Goal: Contribute content: Contribute content

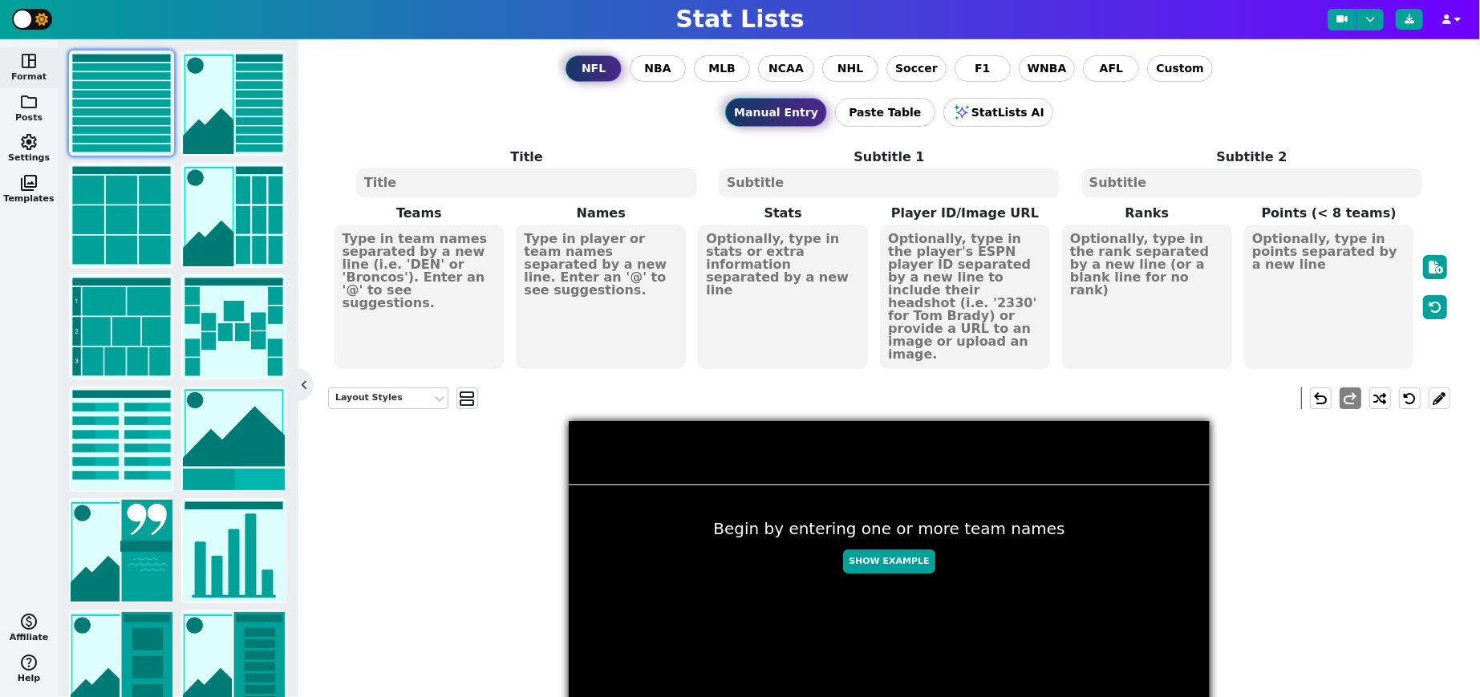
click at [32, 112] on button "folder Posts" at bounding box center [29, 108] width 58 height 41
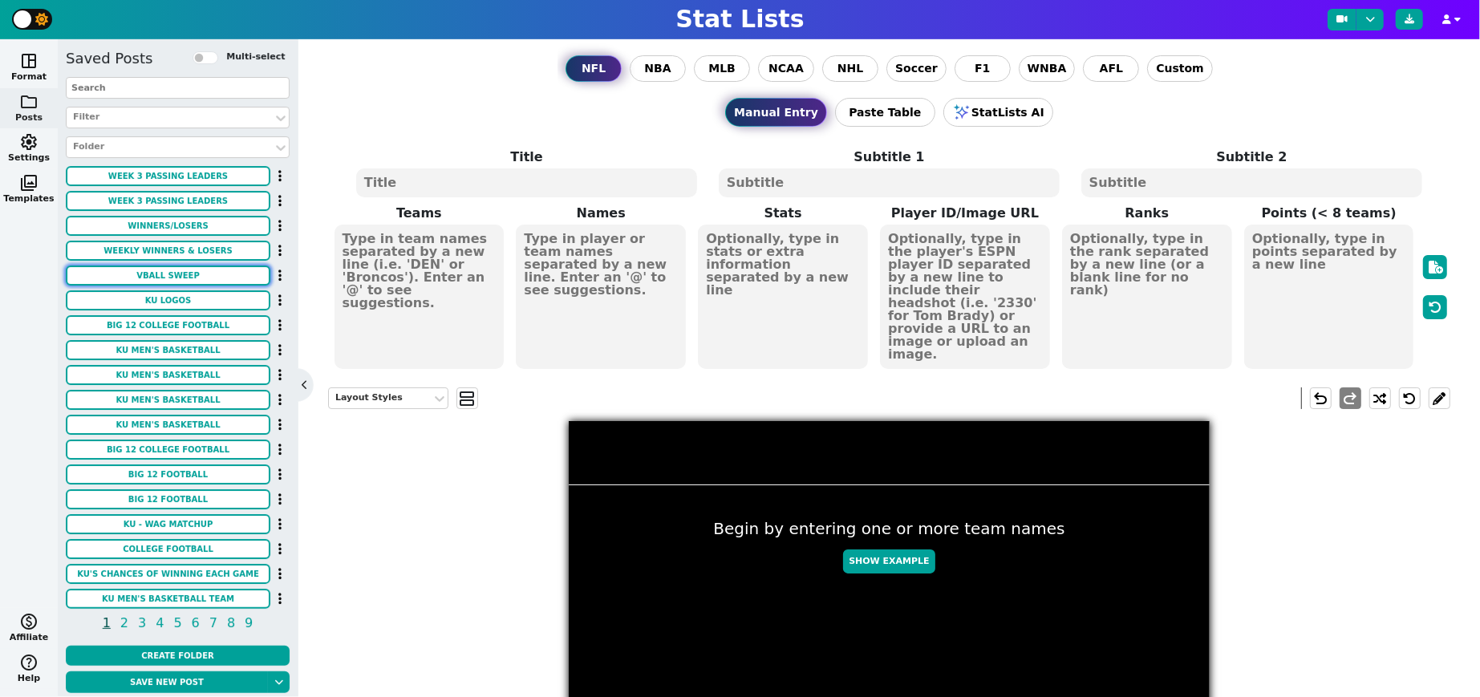
click at [170, 270] on button "VBALL SWEEP" at bounding box center [168, 276] width 205 height 20
type textarea "KU GB"
type textarea "3 0"
type textarea "#17"
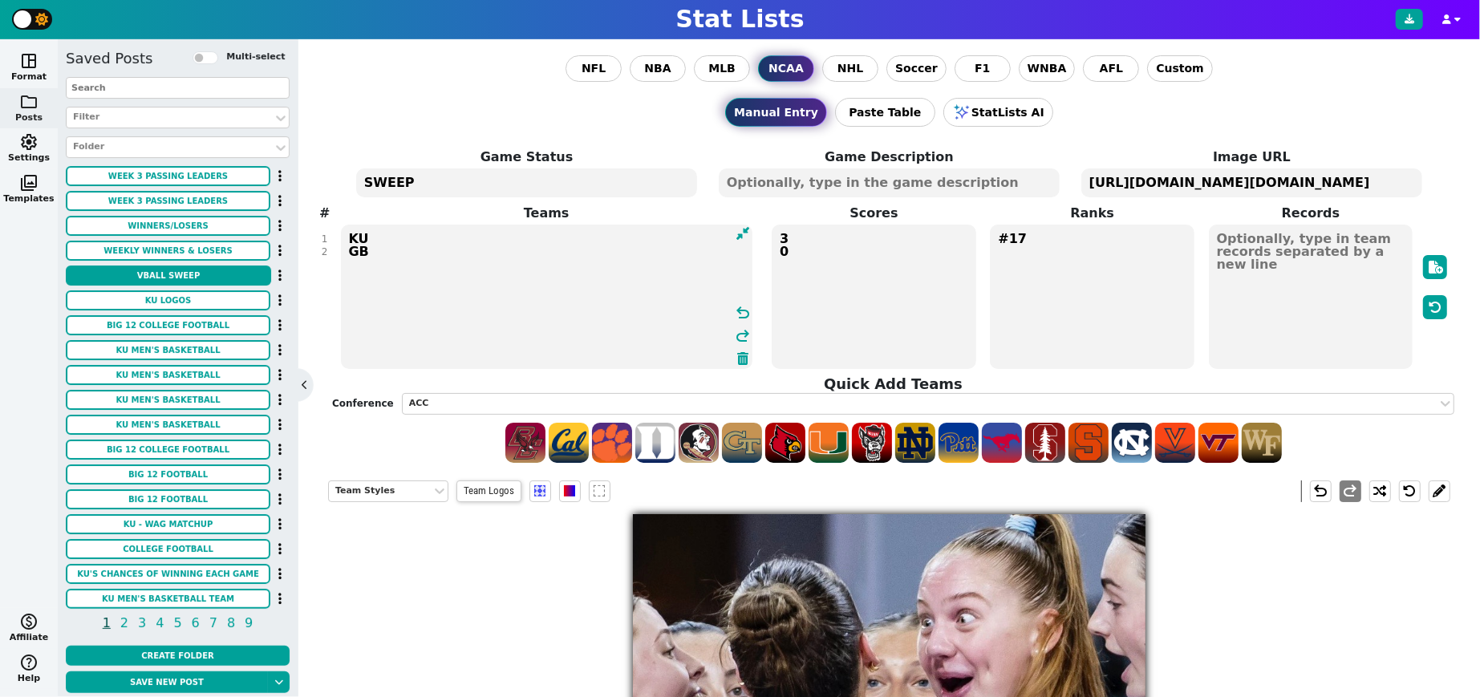
click at [351, 249] on textarea "KU GB" at bounding box center [546, 297] width 411 height 144
type textarea "KU WICH"
click at [1178, 181] on textarea "https://firebasestorage.googleapis.com/v0/b/statlist-images.appspot.com/o/image…" at bounding box center [1251, 182] width 341 height 29
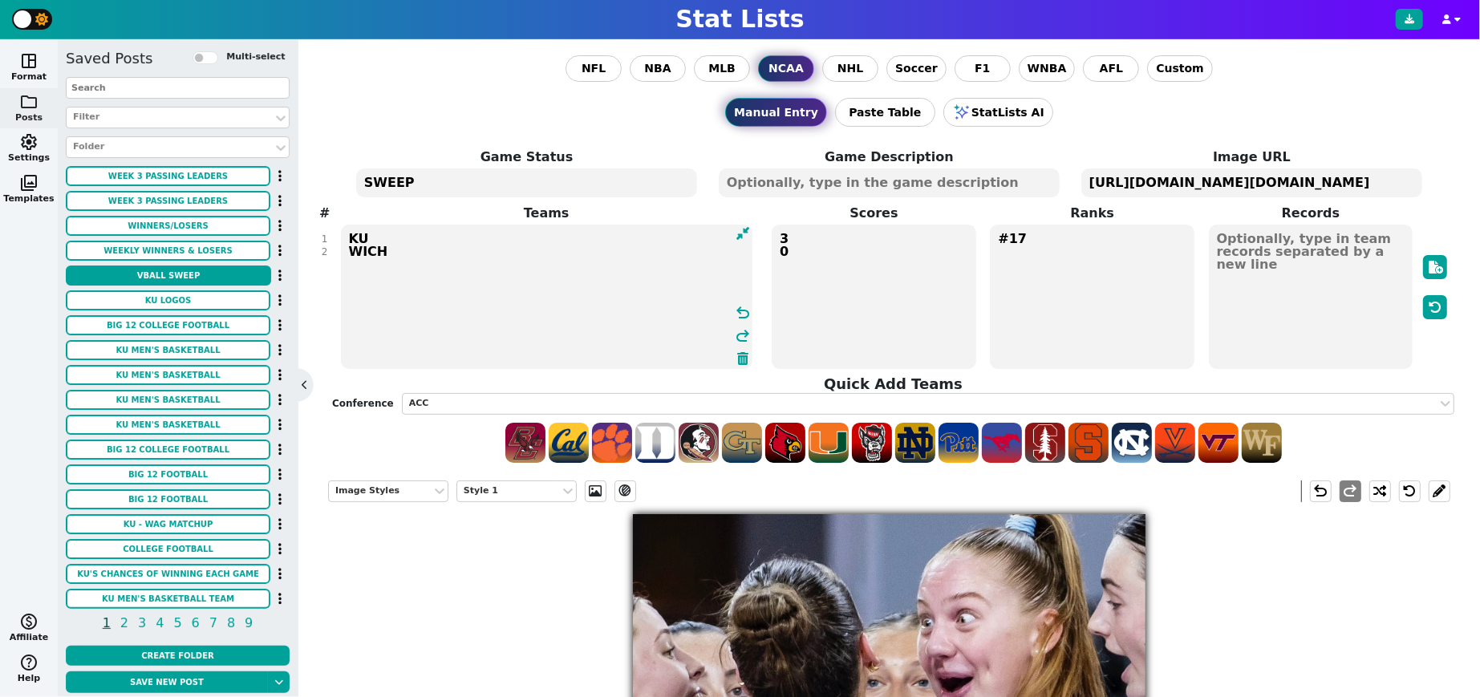
click at [1178, 181] on textarea "https://firebasestorage.googleapis.com/v0/b/statlist-images.appspot.com/o/image…" at bounding box center [1251, 182] width 341 height 29
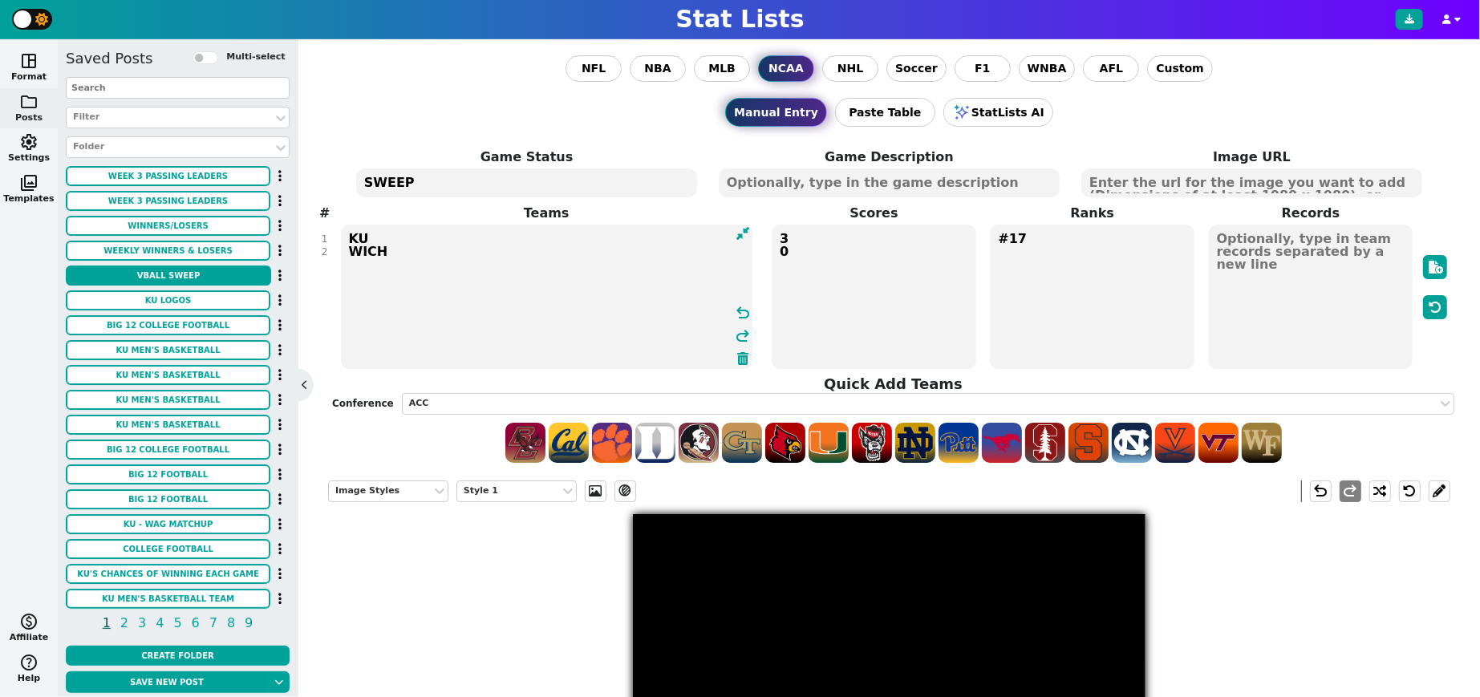
click at [412, 234] on textarea "KU WICH" at bounding box center [546, 297] width 411 height 144
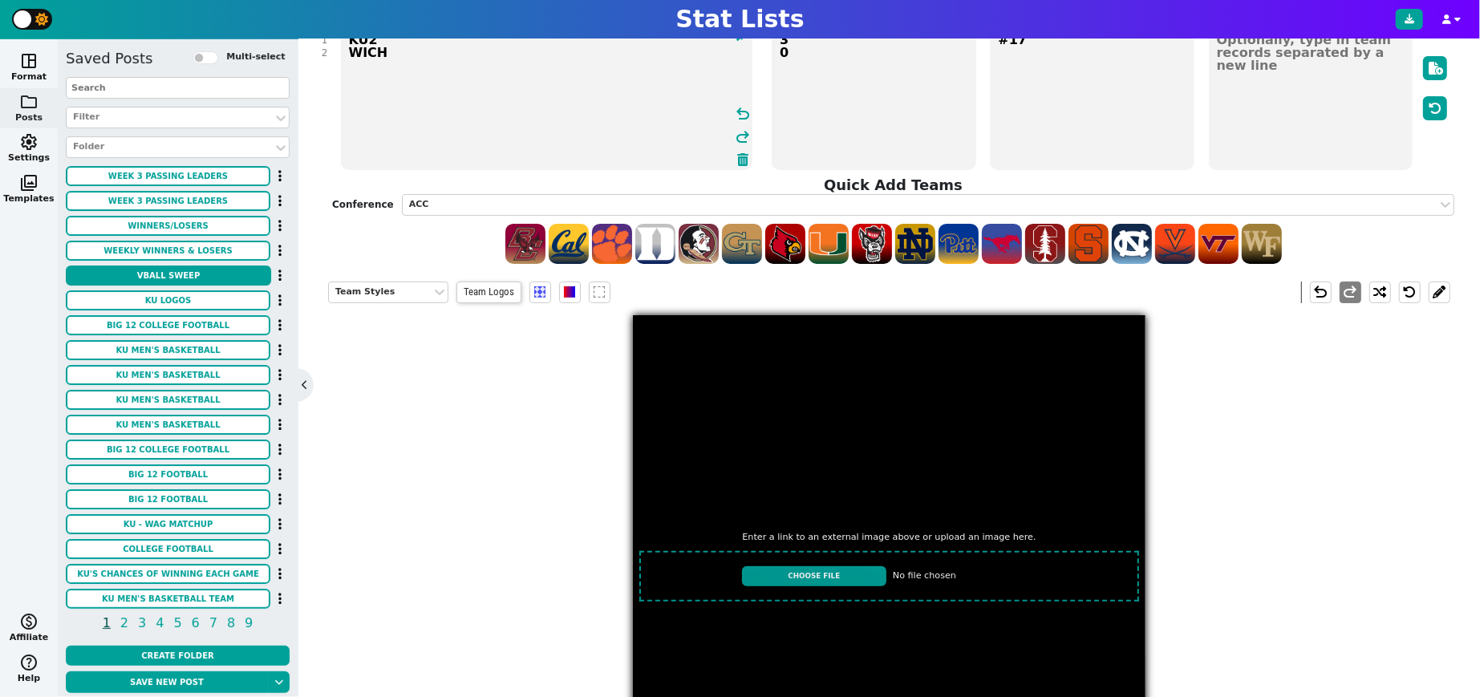
scroll to position [131, 0]
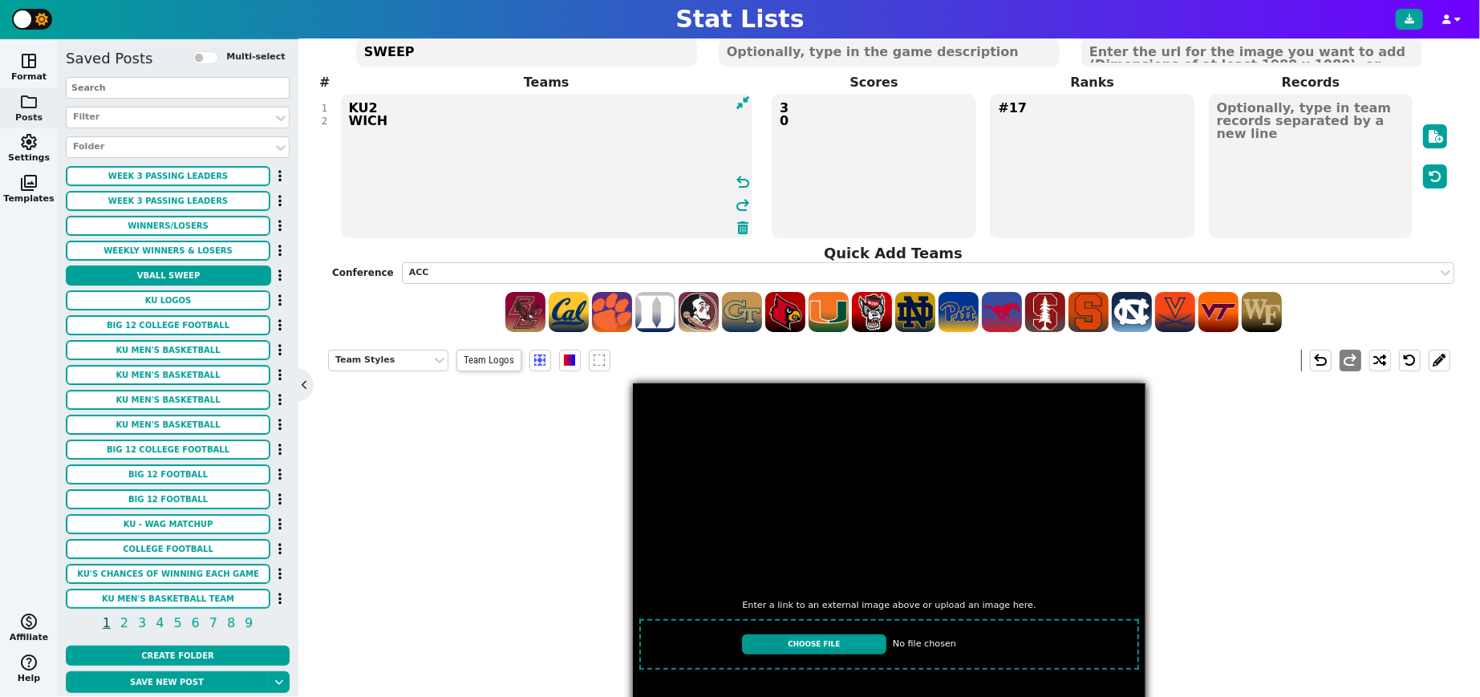
type textarea "KU2 WICH"
click at [813, 644] on input "file" at bounding box center [889, 644] width 513 height 63
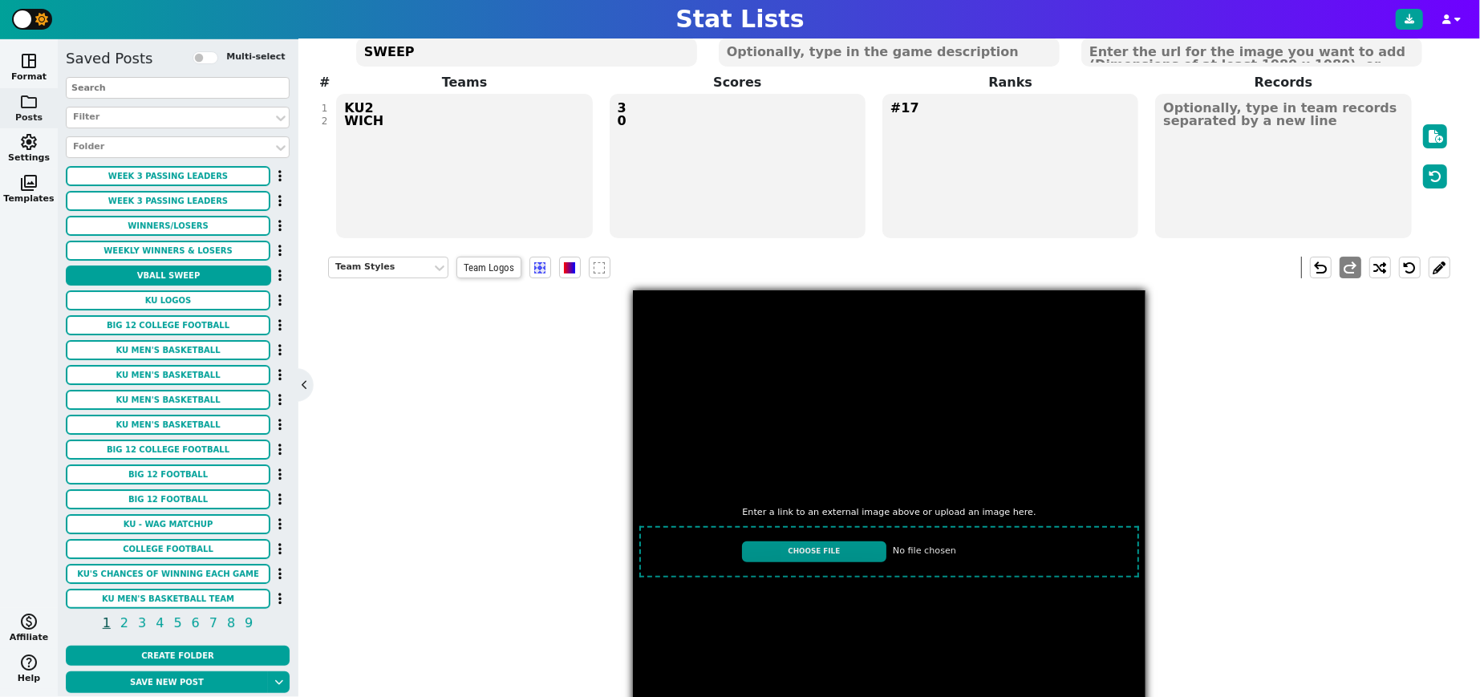
type input "C:\fakepath\IMG_2671.jpeg"
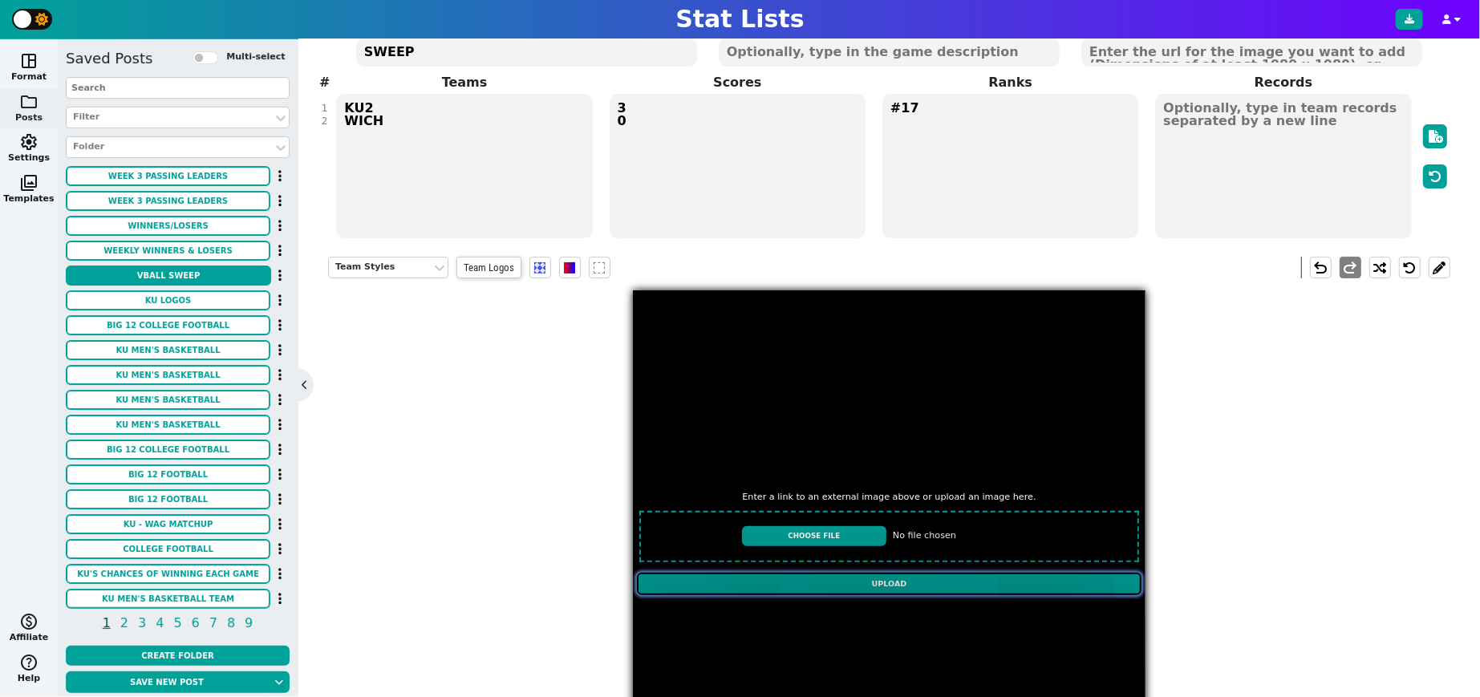
click at [860, 580] on input "Upload" at bounding box center [889, 584] width 505 height 22
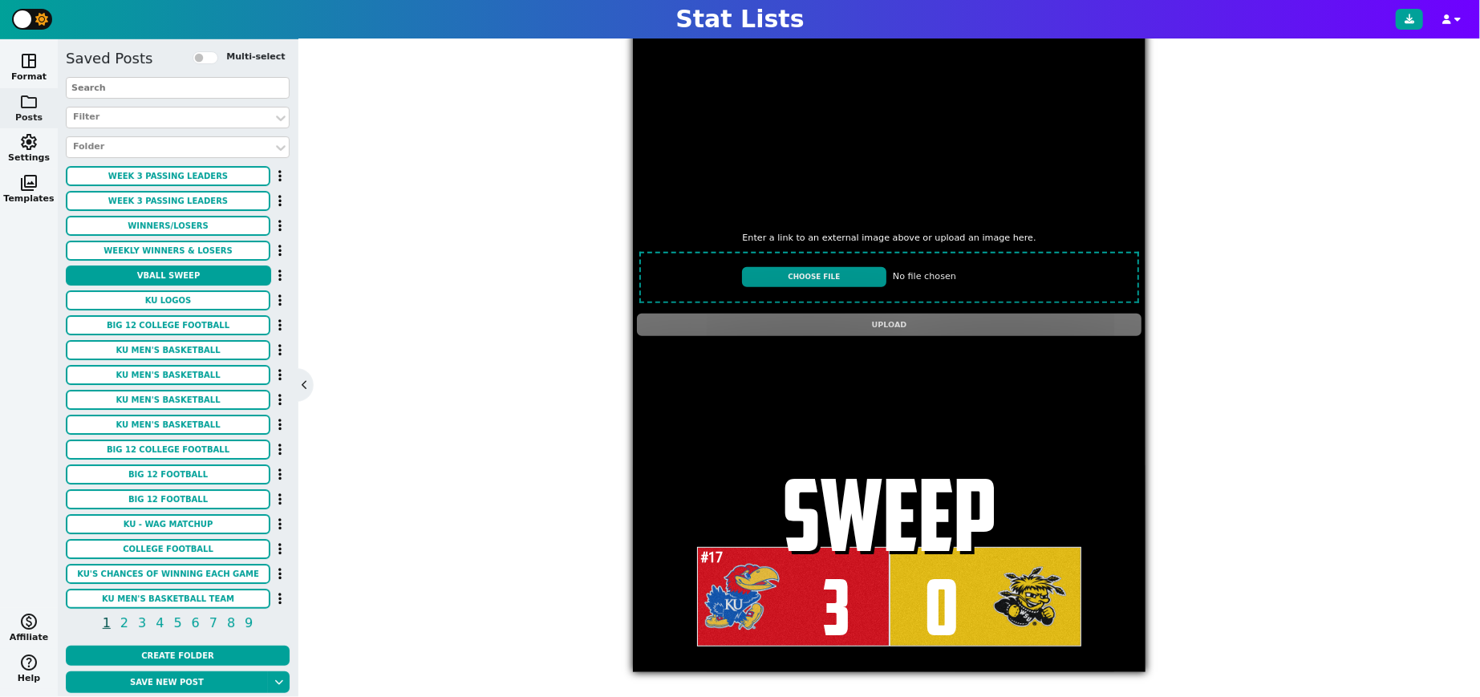
scroll to position [389, 0]
type textarea "https://firebasestorage.googleapis.com/v0/b/statlist-images.appspot.com/o/image…"
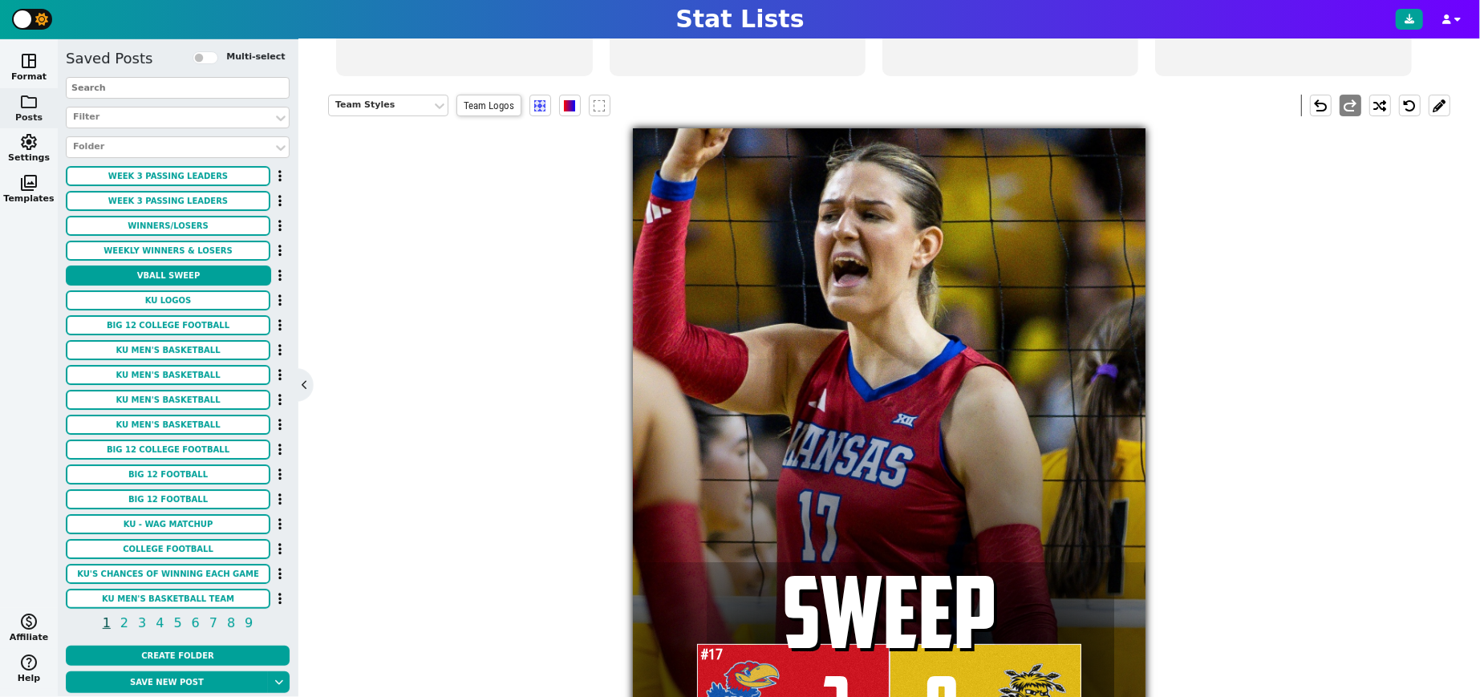
scroll to position [303, 0]
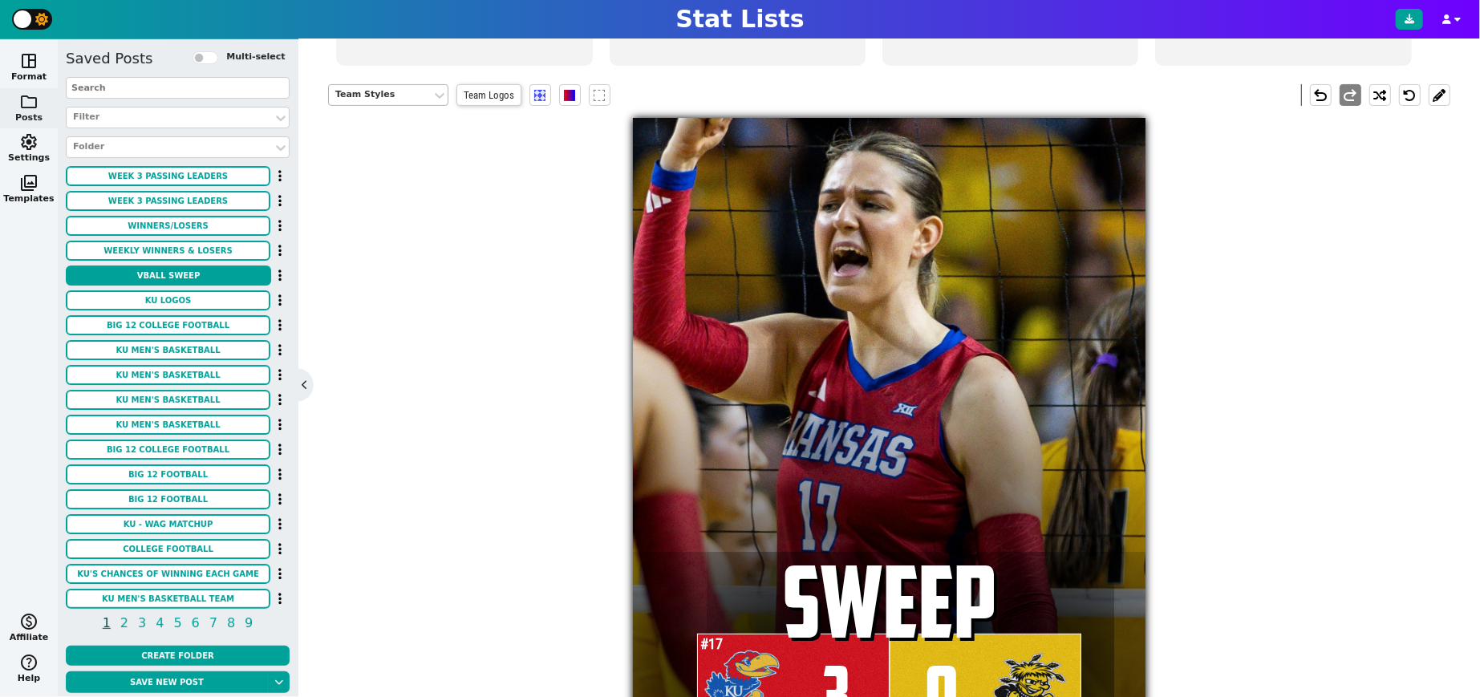
click at [412, 94] on div "Team Styles" at bounding box center [380, 95] width 90 height 14
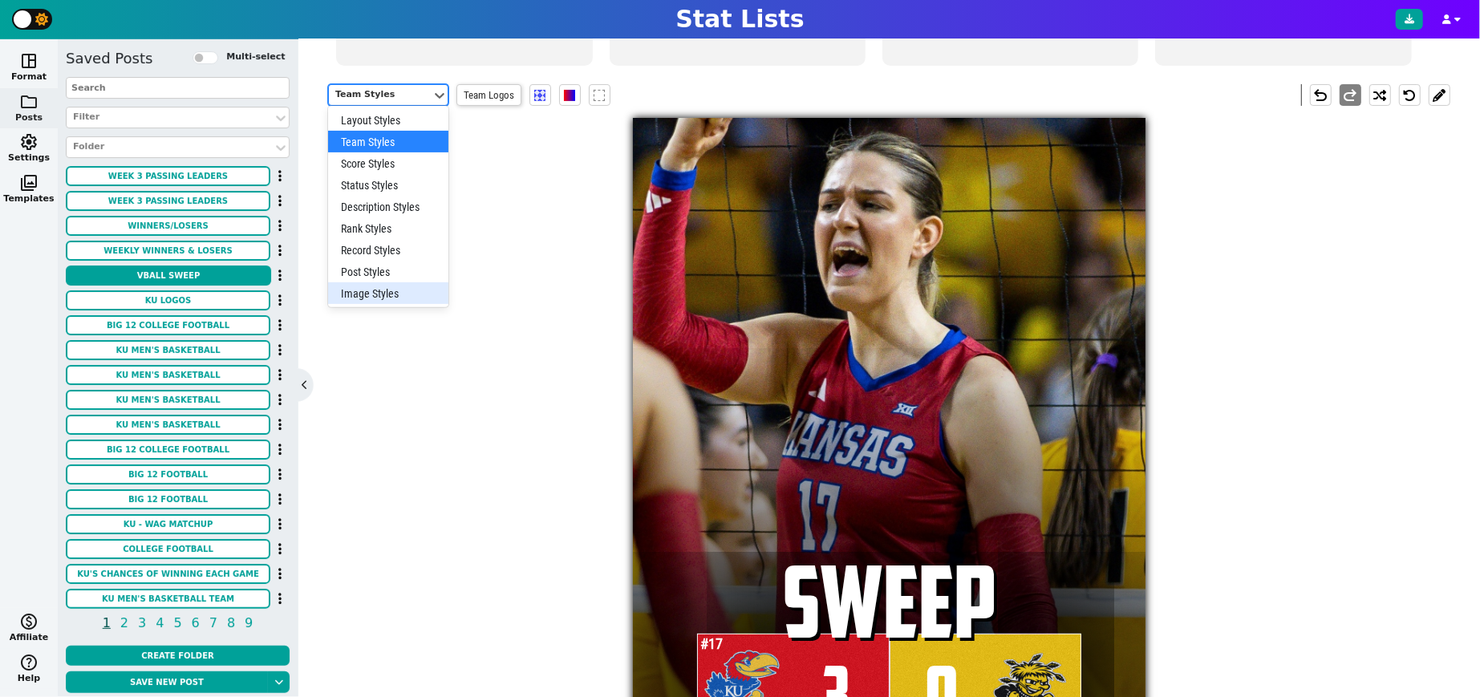
click at [372, 288] on div "Image Styles" at bounding box center [388, 293] width 120 height 22
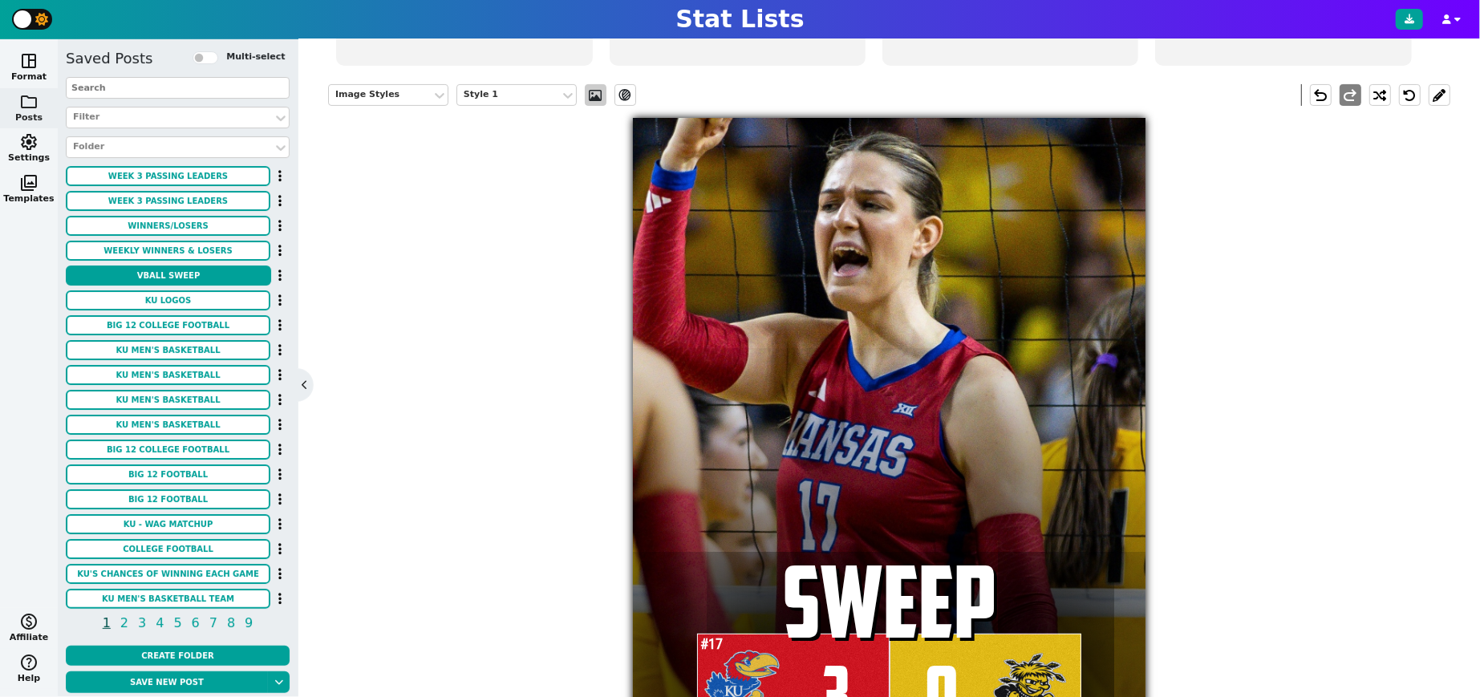
click at [598, 89] on span at bounding box center [595, 95] width 16 height 13
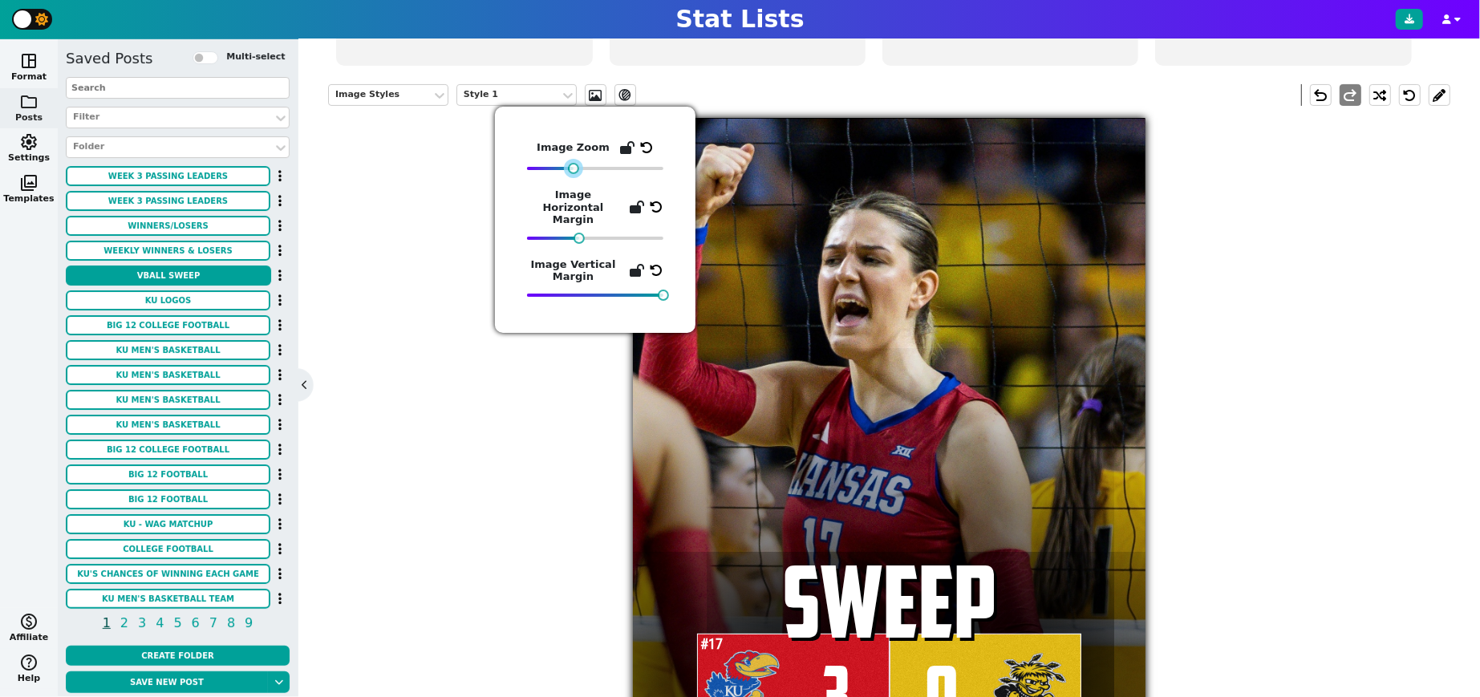
drag, startPoint x: 587, startPoint y: 172, endPoint x: 574, endPoint y: 174, distance: 13.1
click at [574, 174] on div "Image Zoom Image Horizontal Margin Image Vertical Margin" at bounding box center [595, 220] width 136 height 162
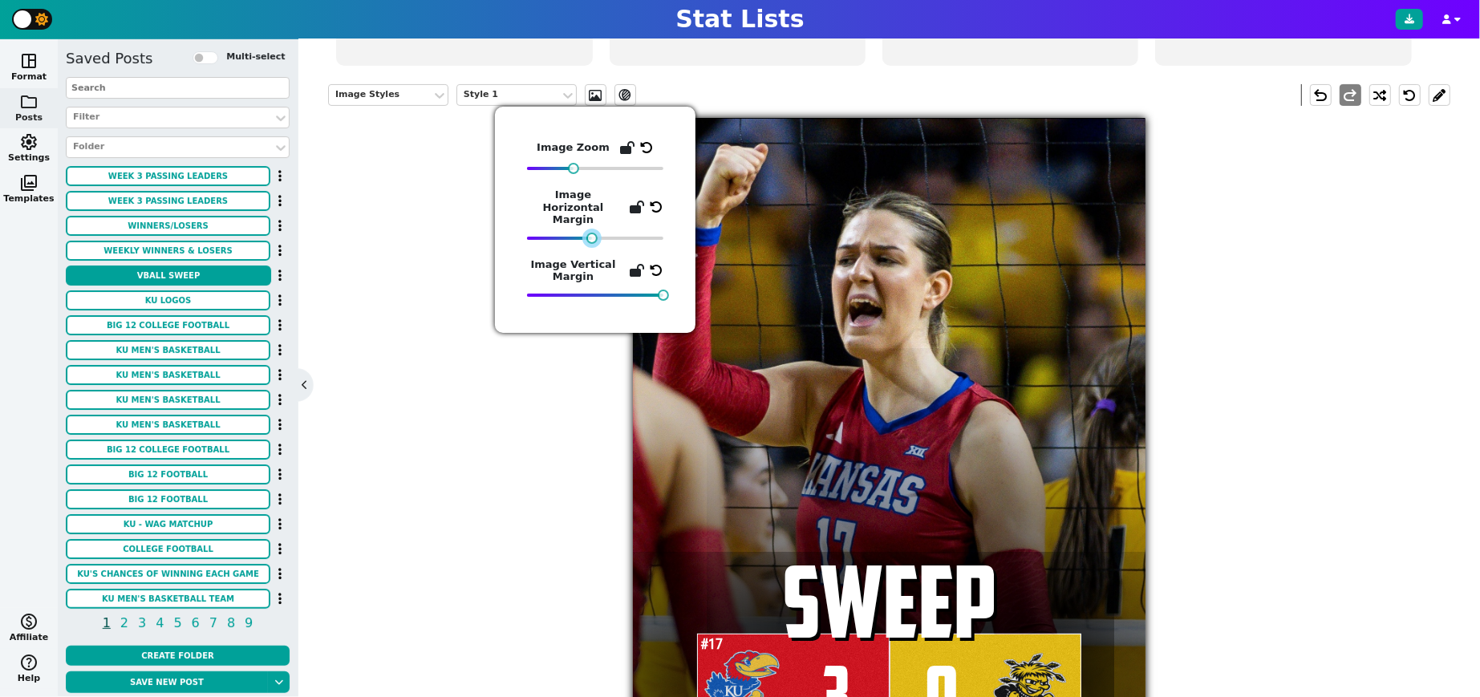
drag, startPoint x: 582, startPoint y: 227, endPoint x: 594, endPoint y: 224, distance: 13.2
click at [594, 233] on div at bounding box center [591, 238] width 11 height 11
click at [1221, 396] on div "Image Styles Style 1 ev_shadow undo redo #17 3 SWEEP 0" at bounding box center [889, 415] width 1122 height 687
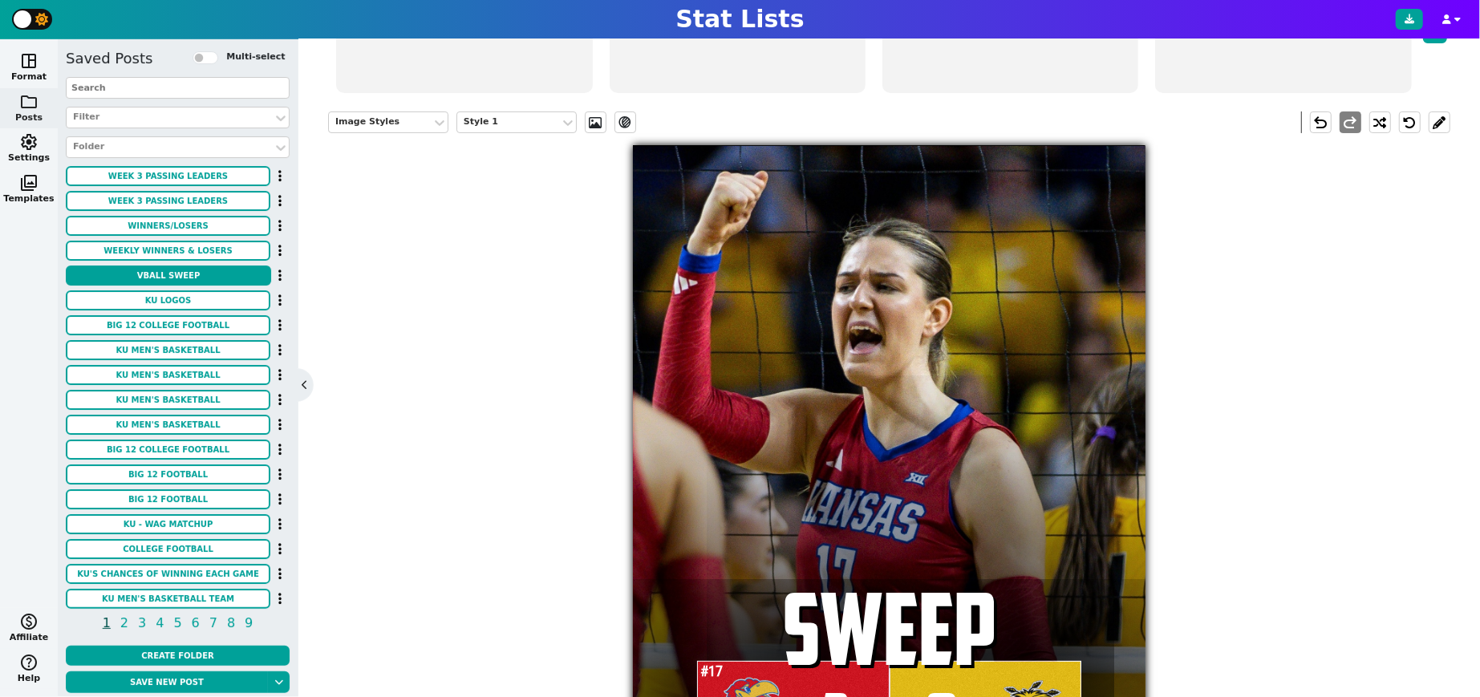
scroll to position [144, 0]
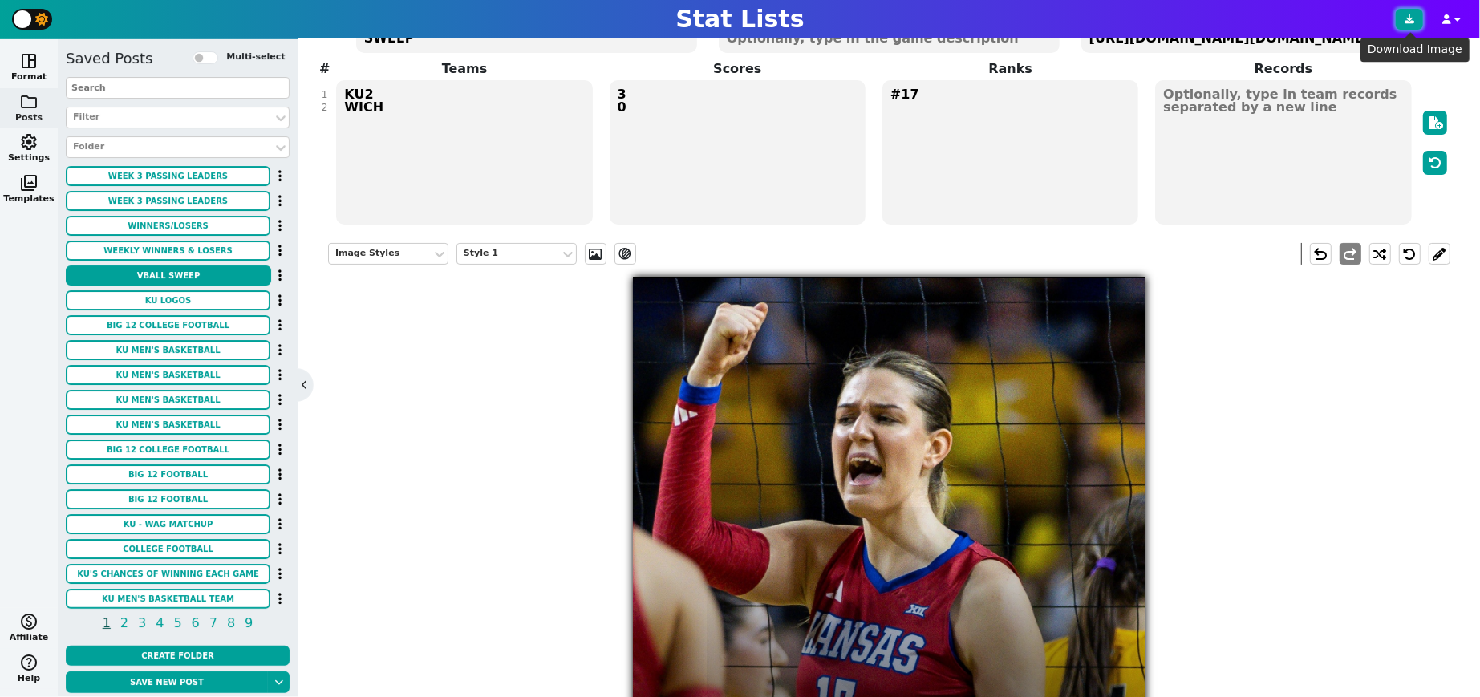
click at [1408, 18] on icon at bounding box center [1410, 19] width 10 height 10
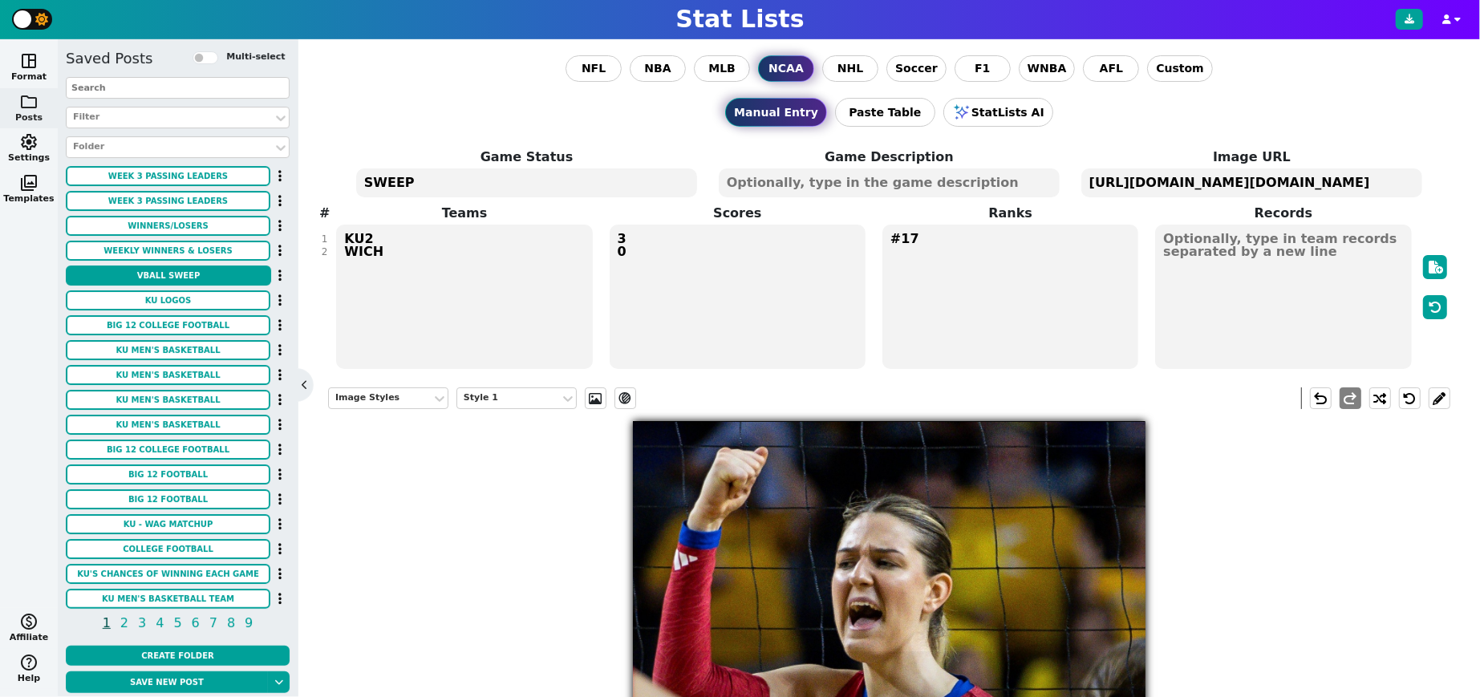
scroll to position [144, 0]
